Goal: Find specific page/section: Find specific page/section

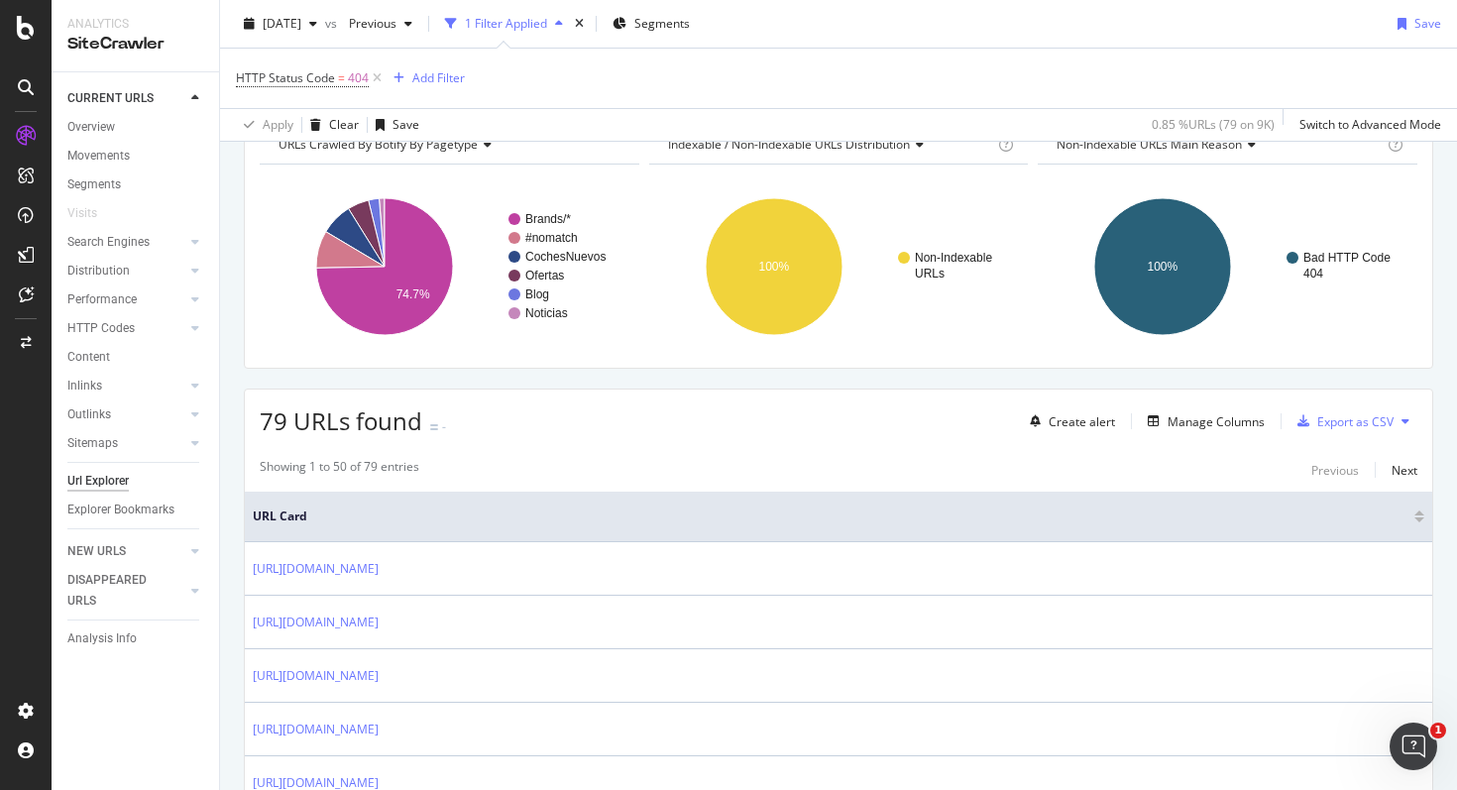
scroll to position [113, 0]
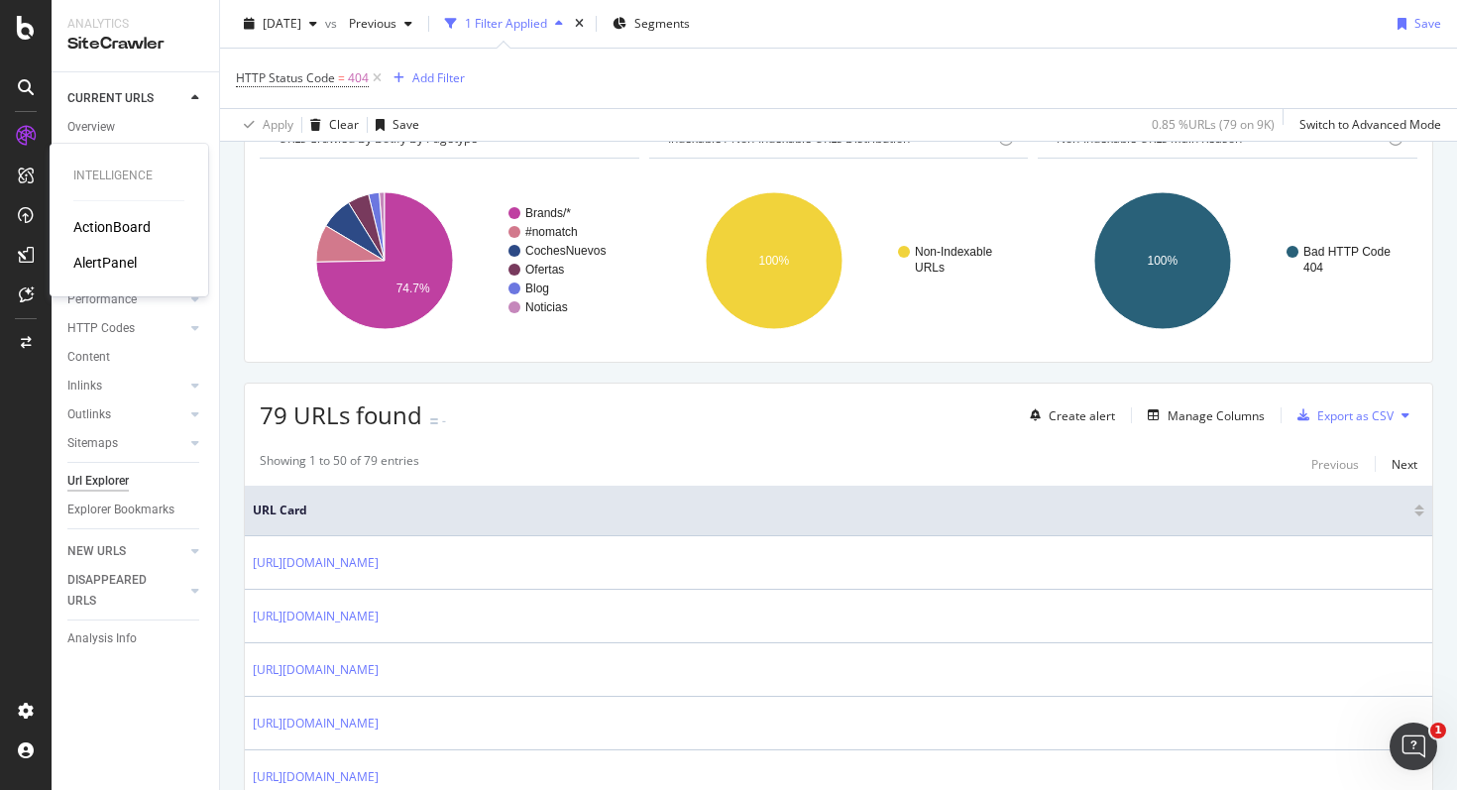
click at [97, 227] on div "ActionBoard" at bounding box center [111, 227] width 77 height 20
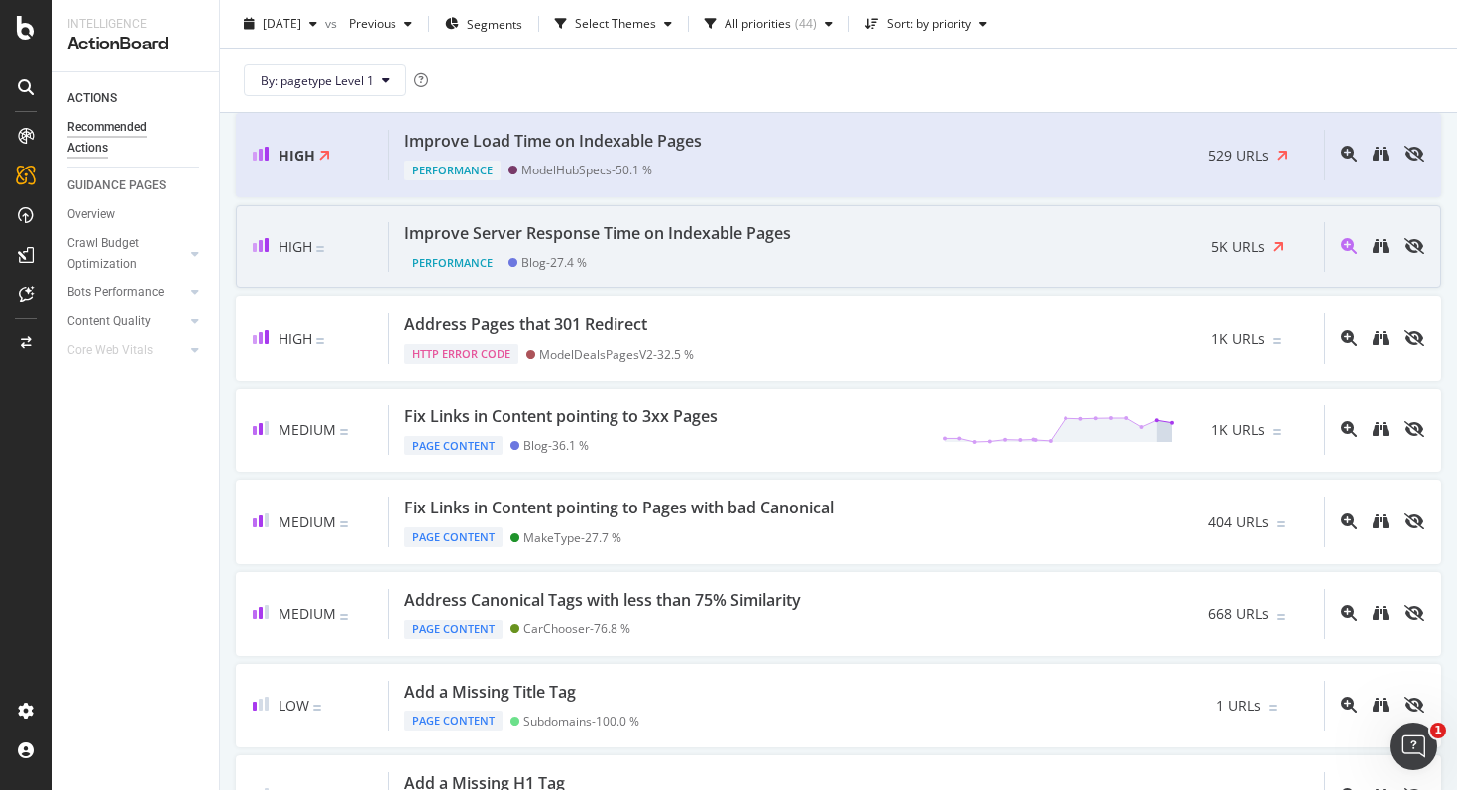
scroll to position [242, 0]
